Goal: Navigation & Orientation: Find specific page/section

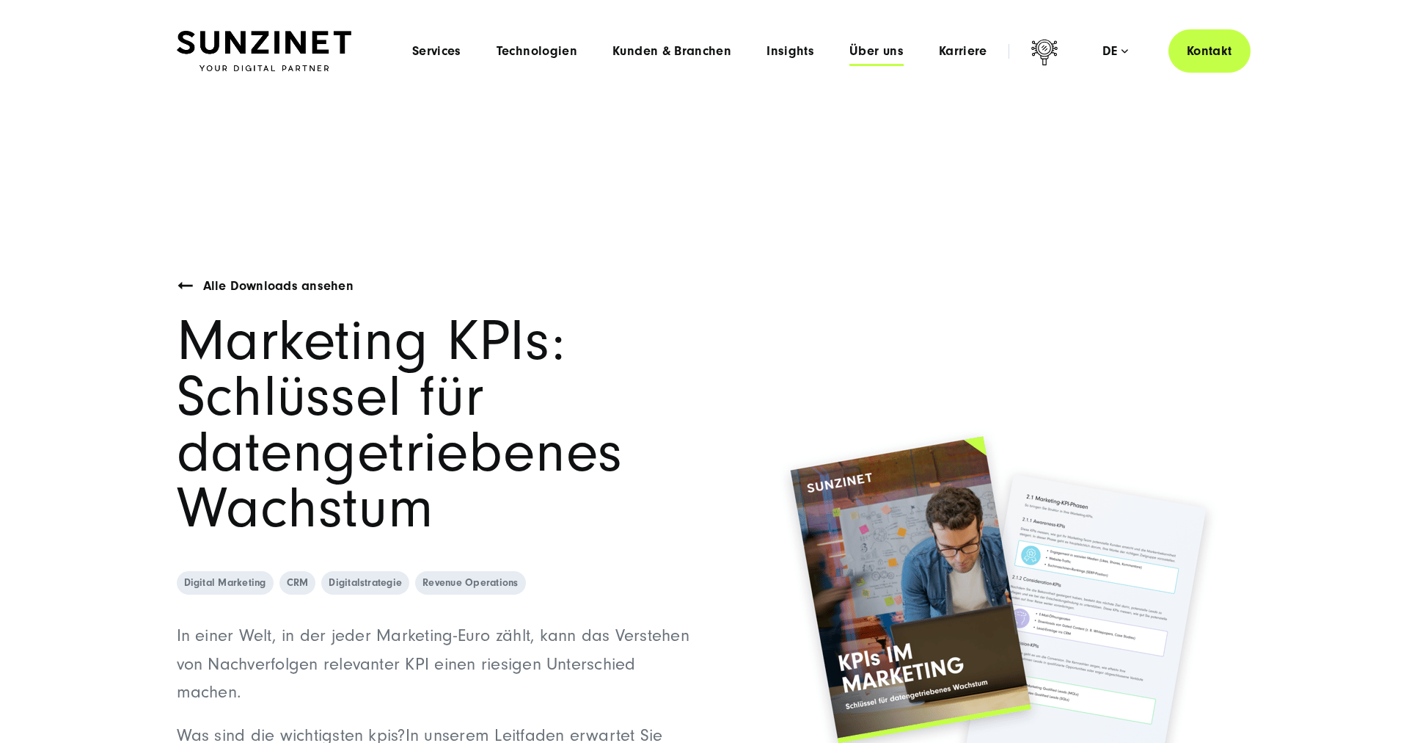
click at [872, 51] on span "Über uns" at bounding box center [877, 51] width 54 height 15
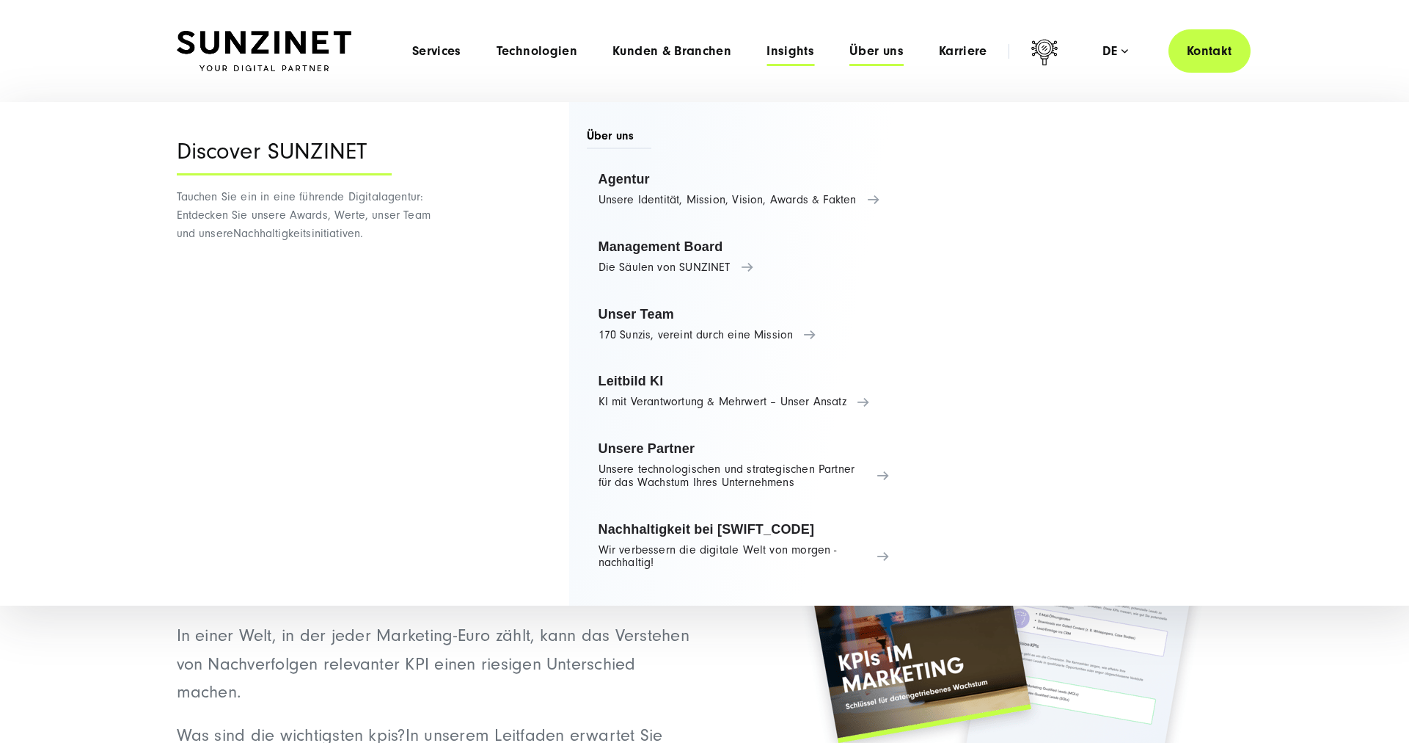
click at [788, 55] on span "Insights" at bounding box center [791, 51] width 48 height 15
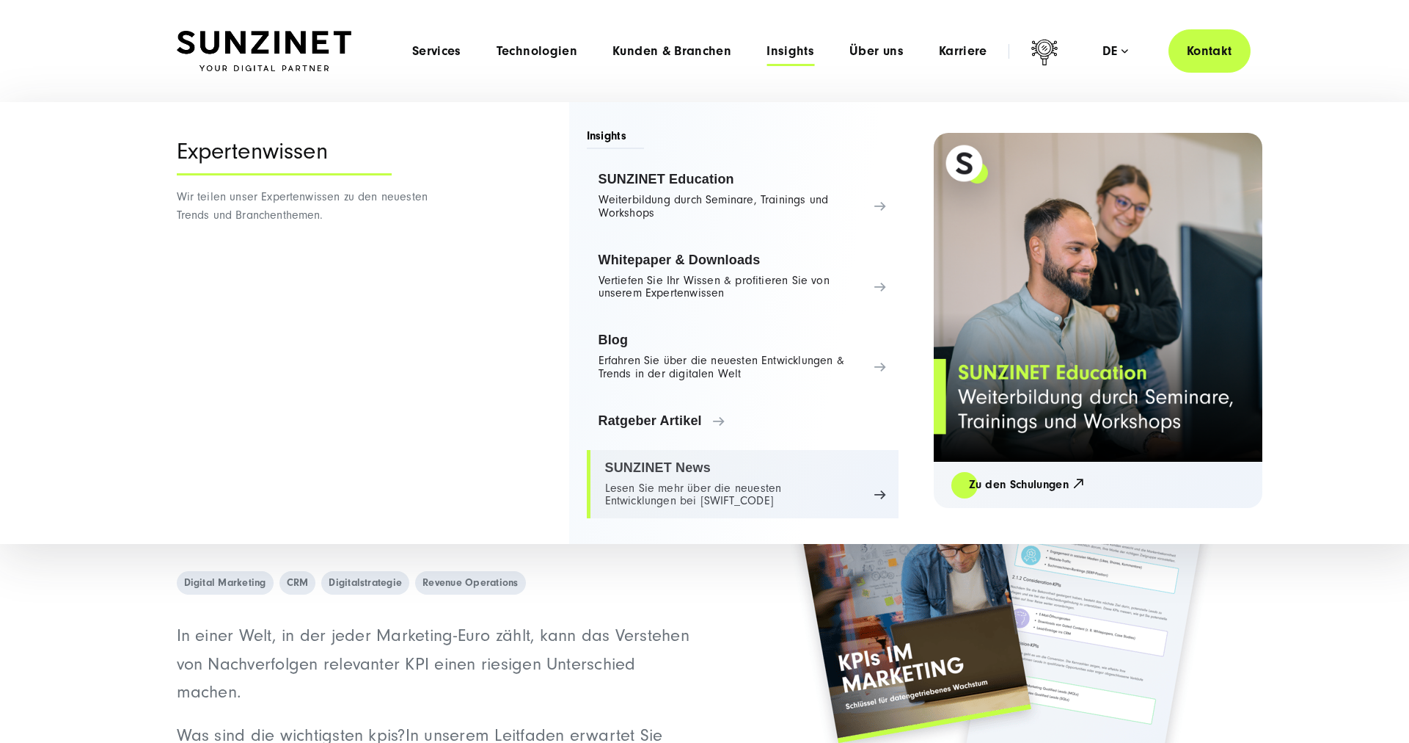
click at [632, 495] on link "SUNZINET News Lesen Sie mehr über die neuesten Entwicklungen bei [SWIFT_CODE]" at bounding box center [743, 484] width 312 height 69
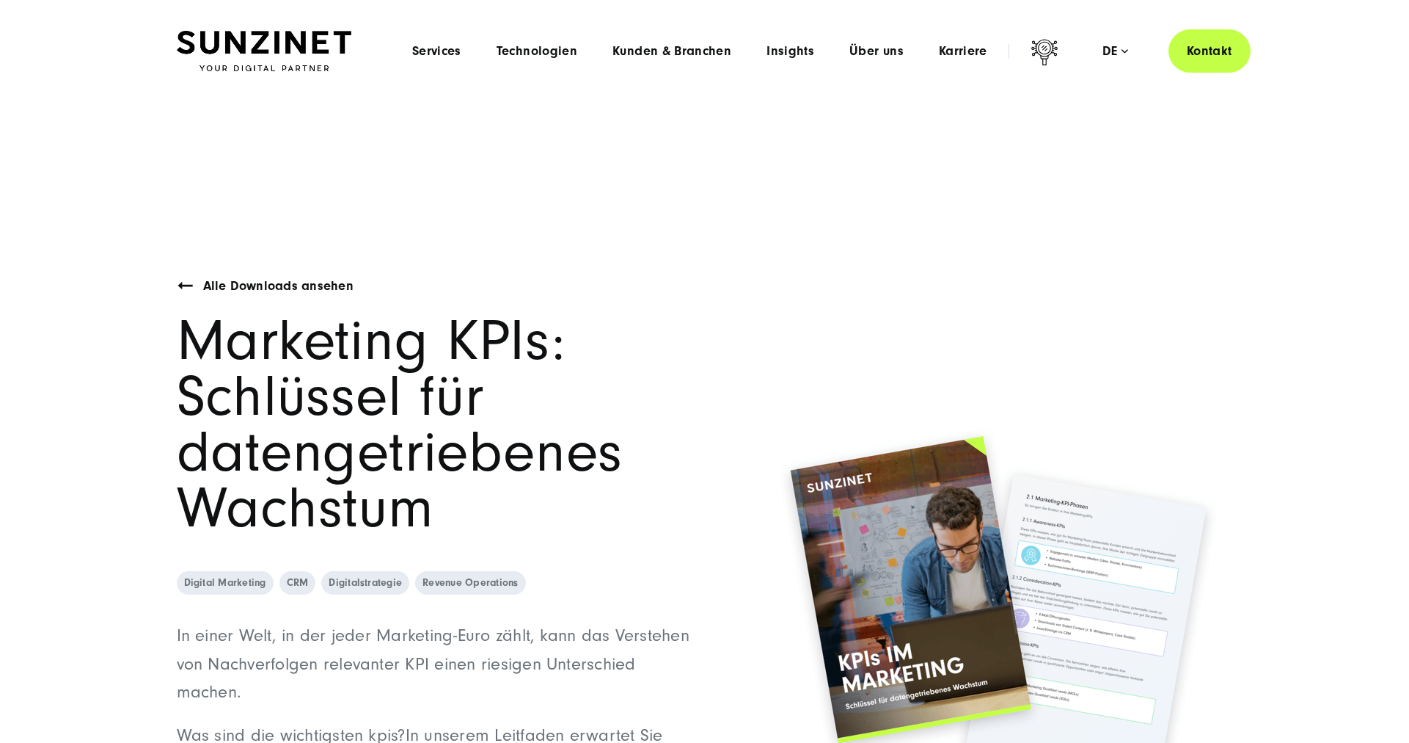
click at [308, 41] on img at bounding box center [264, 51] width 175 height 41
